Goal: Information Seeking & Learning: Learn about a topic

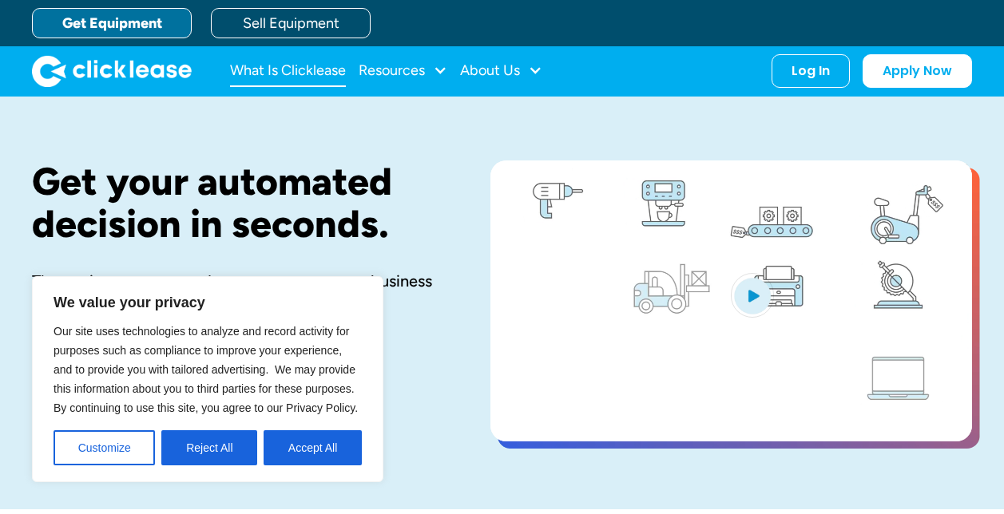
click at [304, 70] on link "What Is Clicklease" at bounding box center [288, 71] width 116 height 32
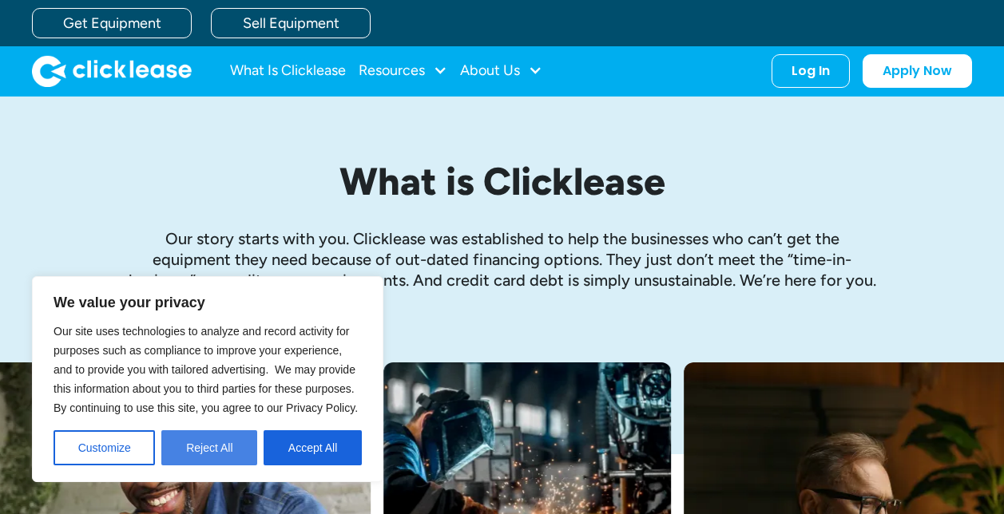
click at [216, 460] on button "Reject All" at bounding box center [209, 448] width 96 height 35
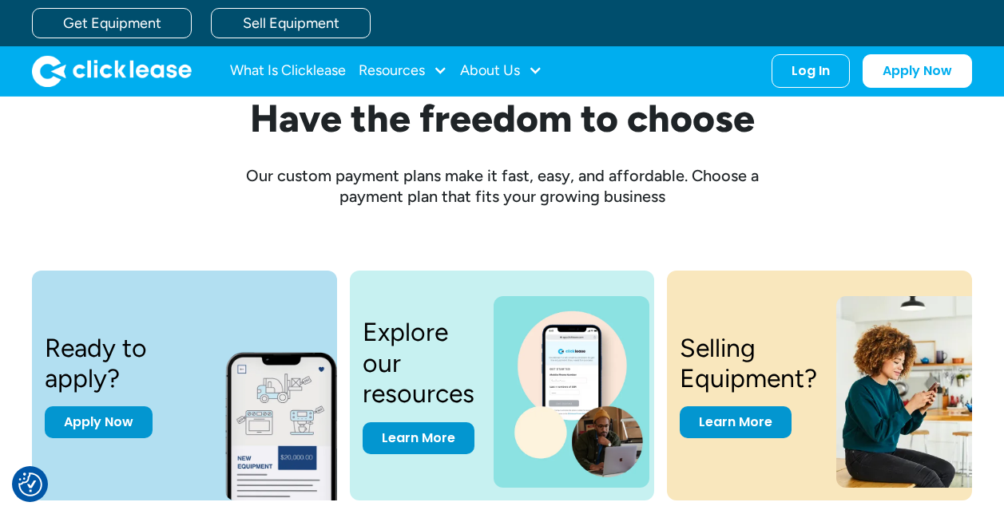
scroll to position [1902, 0]
